Goal: Task Accomplishment & Management: Use online tool/utility

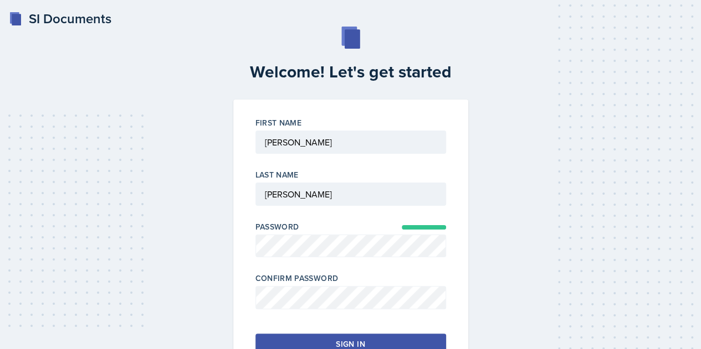
click at [347, 339] on div "Sign in" at bounding box center [350, 344] width 29 height 11
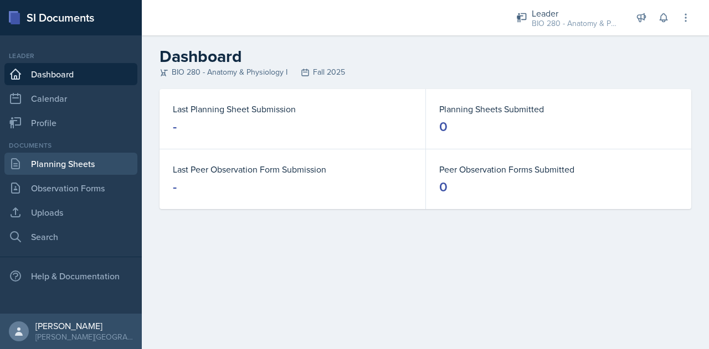
click at [44, 164] on link "Planning Sheets" at bounding box center [70, 164] width 133 height 22
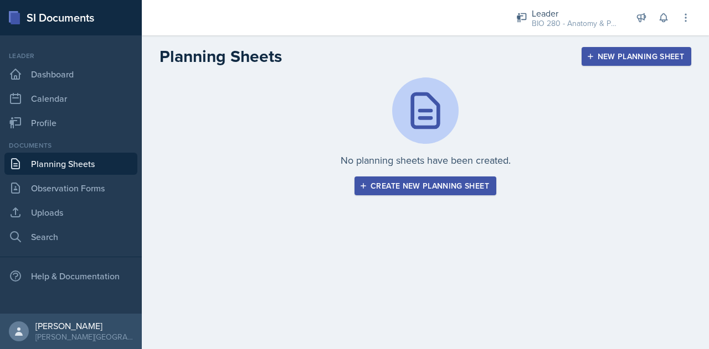
click at [412, 180] on button "Create new planning sheet" at bounding box center [425, 186] width 142 height 19
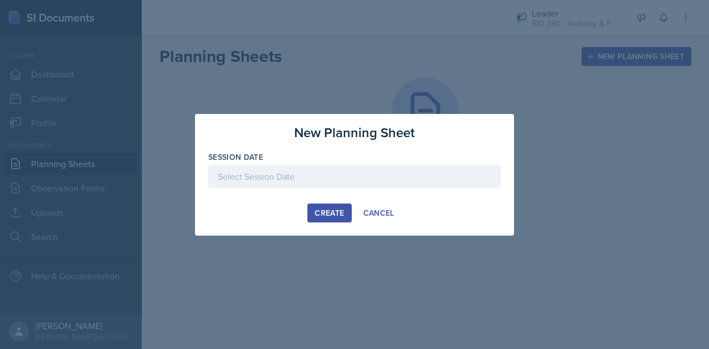
click at [339, 178] on div at bounding box center [354, 176] width 292 height 23
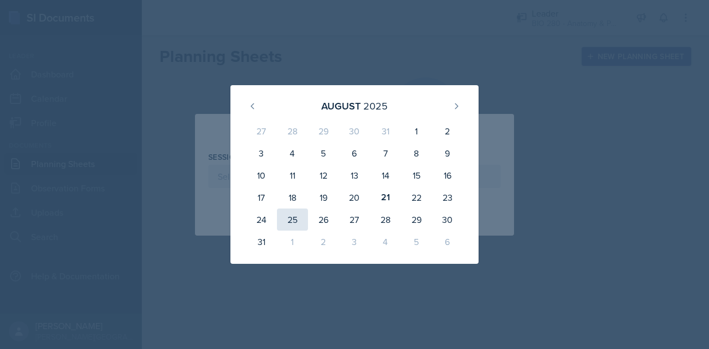
click at [290, 226] on div "25" at bounding box center [292, 220] width 31 height 22
type input "August 25th, 2025"
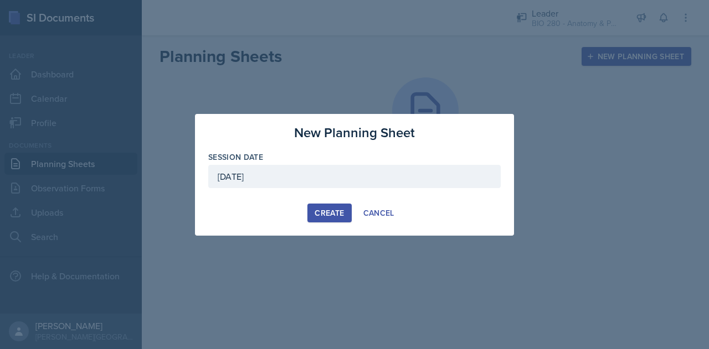
click at [333, 203] on div "New Planning Sheet Session Date August 25th, 2025 August 2025 27 28 29 30 31 1 …" at bounding box center [354, 175] width 319 height 122
click at [335, 212] on div "Create" at bounding box center [329, 213] width 29 height 9
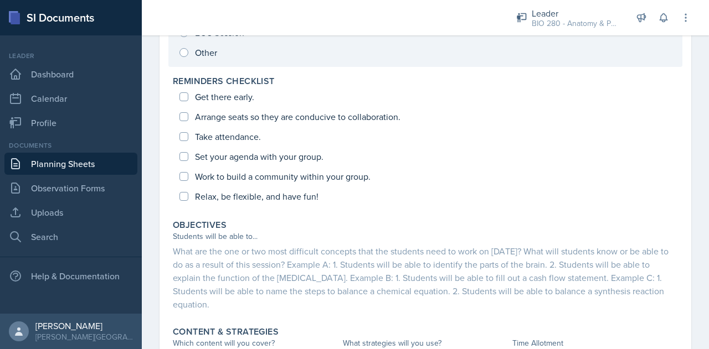
scroll to position [236, 0]
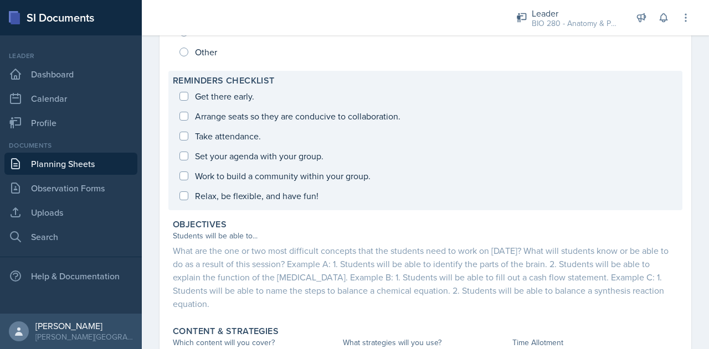
click at [188, 116] on div "Get there early. Arrange seats so they are conducive to collaboration. Take att…" at bounding box center [425, 146] width 505 height 120
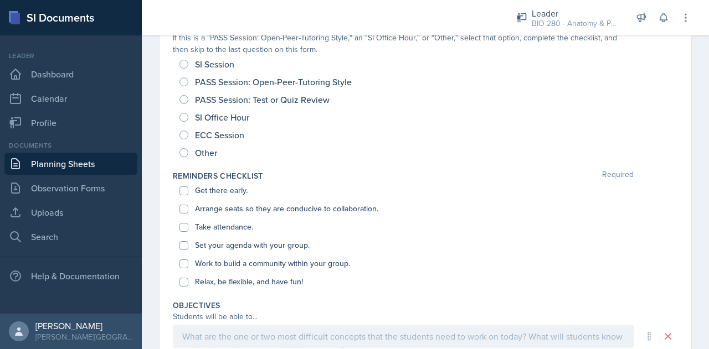
scroll to position [0, 0]
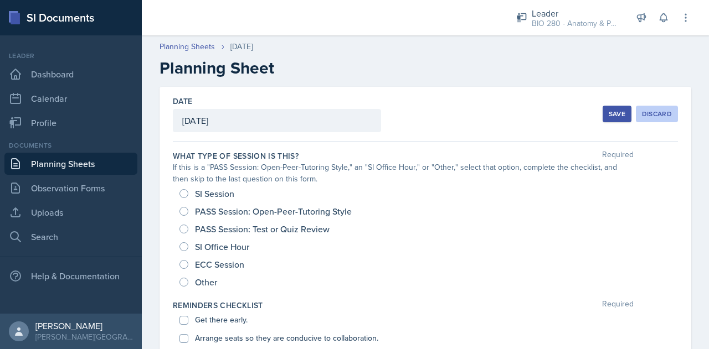
click at [663, 114] on button "Discard" at bounding box center [657, 114] width 42 height 17
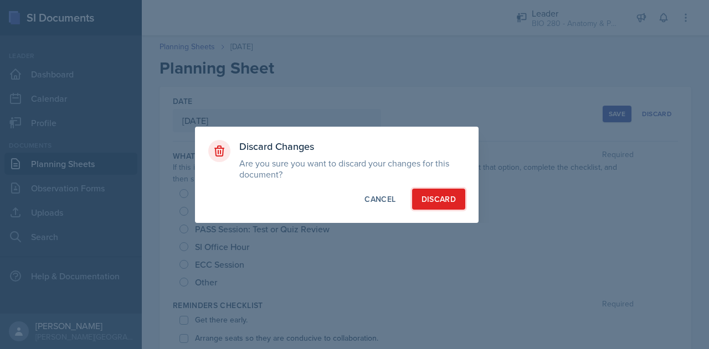
click at [440, 202] on div "Discard" at bounding box center [438, 199] width 34 height 11
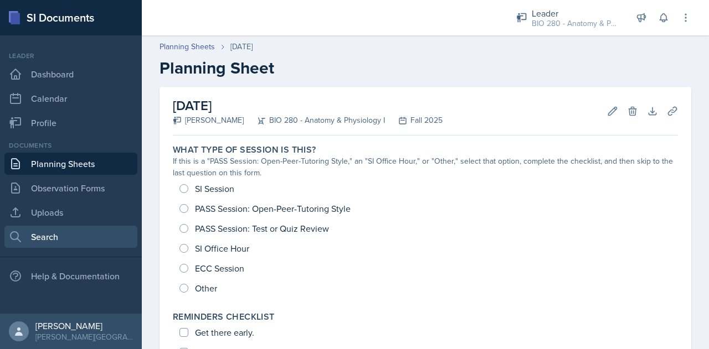
click at [50, 243] on link "Search" at bounding box center [70, 237] width 133 height 22
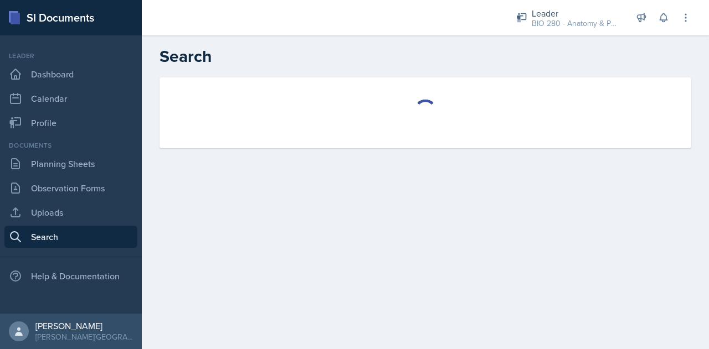
select select "all"
select select "1"
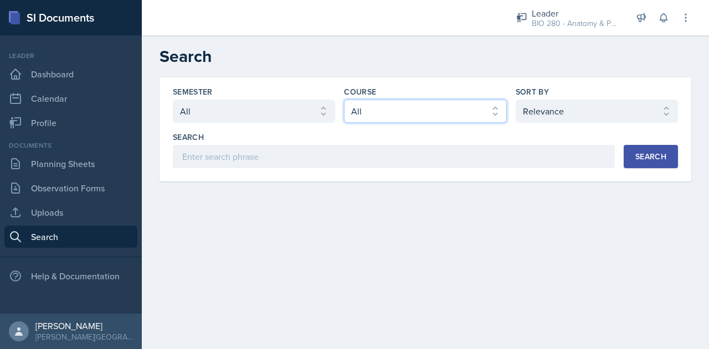
click at [428, 113] on select "Select course All ACCT 113 - Principles of Accounting I ACCT 213 - Intermediate…" at bounding box center [425, 111] width 162 height 23
select select "6e5e078d-fba2-4e9b-94c0-75fd26f68b22"
click at [344, 100] on select "Select course All ACCT 113 - Principles of Accounting I ACCT 213 - Intermediate…" at bounding box center [425, 111] width 162 height 23
click at [675, 158] on button "Search" at bounding box center [651, 156] width 54 height 23
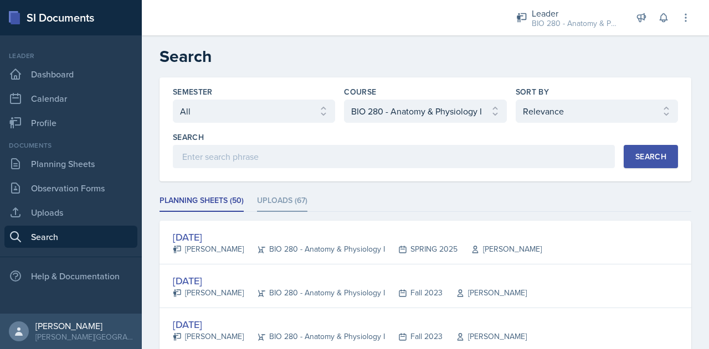
click at [296, 210] on li "Uploads (67)" at bounding box center [282, 202] width 50 height 22
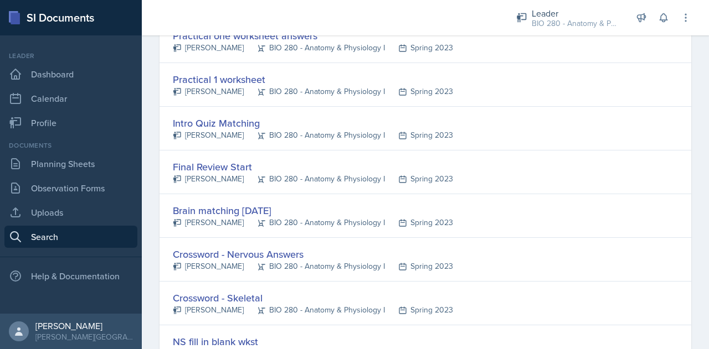
scroll to position [2118, 0]
